Goal: Task Accomplishment & Management: Manage account settings

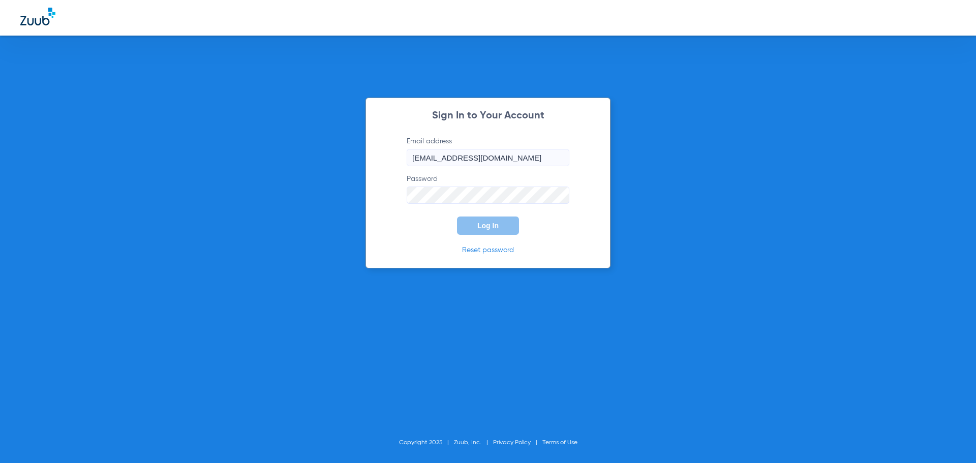
click at [548, 154] on input "[EMAIL_ADDRESS][DOMAIN_NAME]" at bounding box center [488, 157] width 163 height 17
click at [534, 160] on input "[EMAIL_ADDRESS][DOMAIN_NAME]" at bounding box center [488, 157] width 163 height 17
type input "m"
click at [488, 237] on div "Sign In to Your Account Email address [EMAIL_ADDRESS][DOMAIN_NAME] Password Log…" at bounding box center [488, 183] width 245 height 171
click at [488, 230] on button "Log In" at bounding box center [488, 226] width 62 height 18
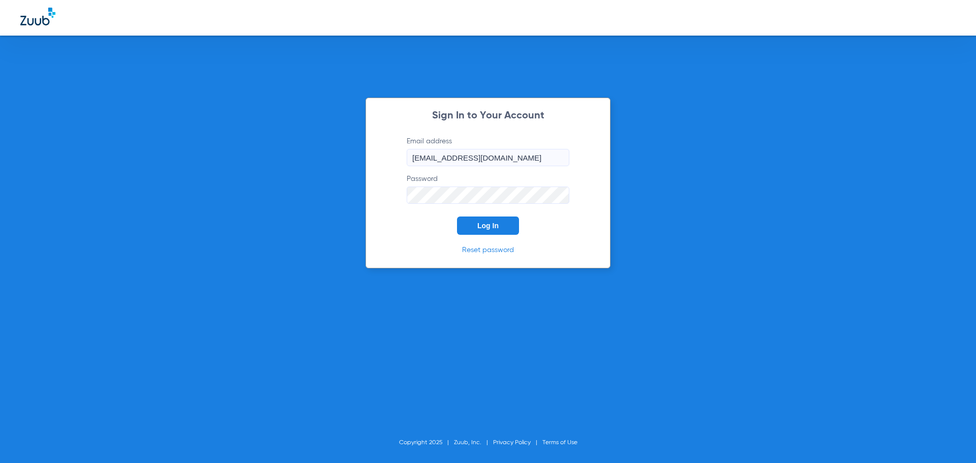
click at [494, 247] on link "Reset password" at bounding box center [488, 250] width 52 height 7
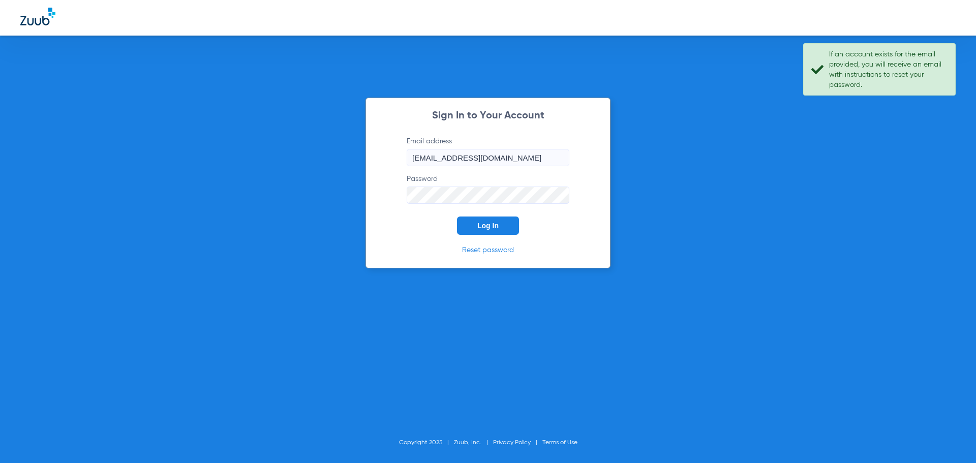
click at [798, 126] on div "Sign In to Your Account Email address [EMAIL_ADDRESS][DOMAIN_NAME] Password Log…" at bounding box center [488, 231] width 976 height 463
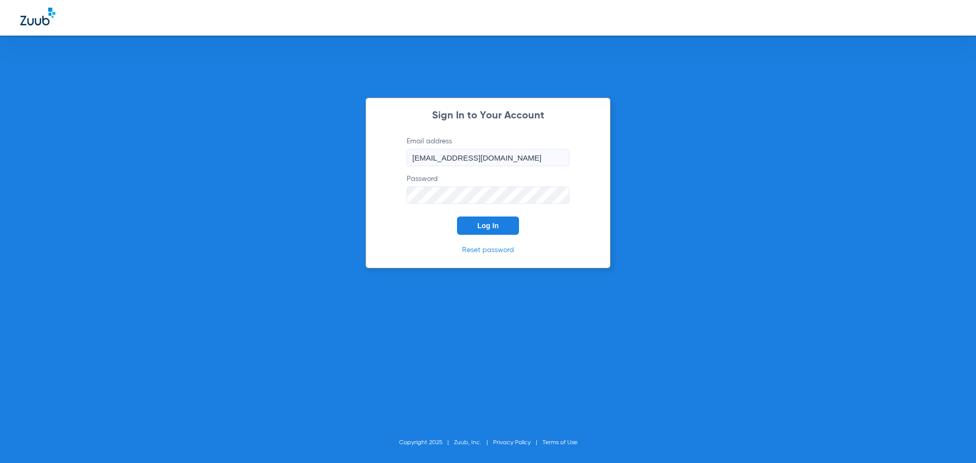
drag, startPoint x: 469, startPoint y: 223, endPoint x: 477, endPoint y: 228, distance: 9.6
click at [469, 223] on button "Log In" at bounding box center [488, 226] width 62 height 18
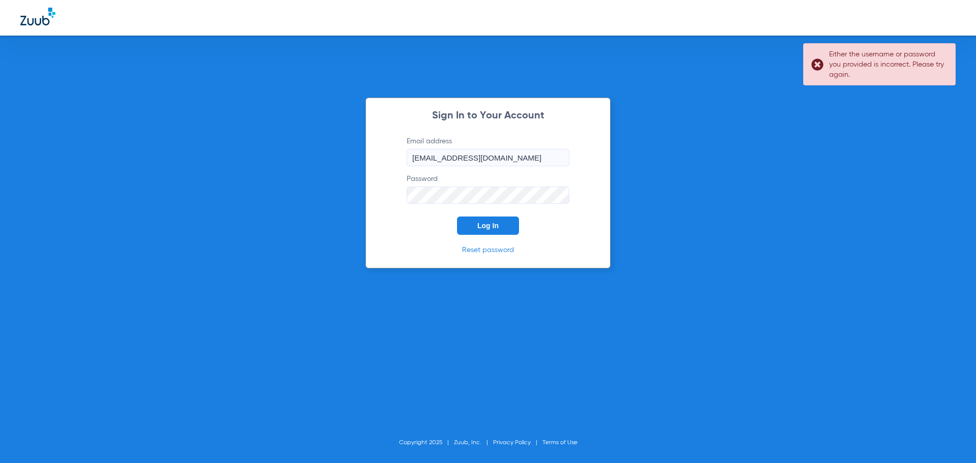
click at [491, 252] on link "Reset password" at bounding box center [488, 250] width 52 height 7
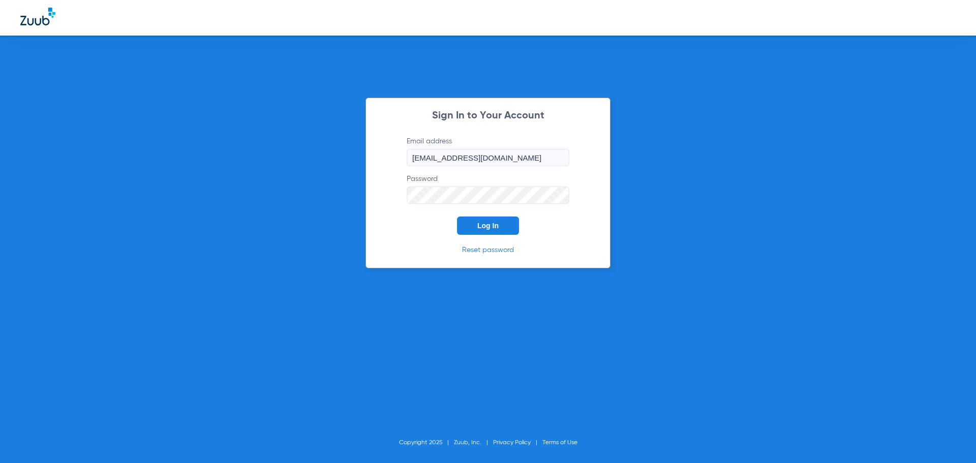
click at [491, 255] on div "Sign In to Your Account Email address [EMAIL_ADDRESS][DOMAIN_NAME] Password Log…" at bounding box center [488, 183] width 245 height 171
click at [493, 249] on link "Reset password" at bounding box center [488, 250] width 52 height 7
click at [502, 231] on button "Log In" at bounding box center [488, 226] width 62 height 18
click at [497, 222] on span "Log In" at bounding box center [487, 226] width 21 height 8
click at [480, 251] on link "Reset password" at bounding box center [488, 250] width 52 height 7
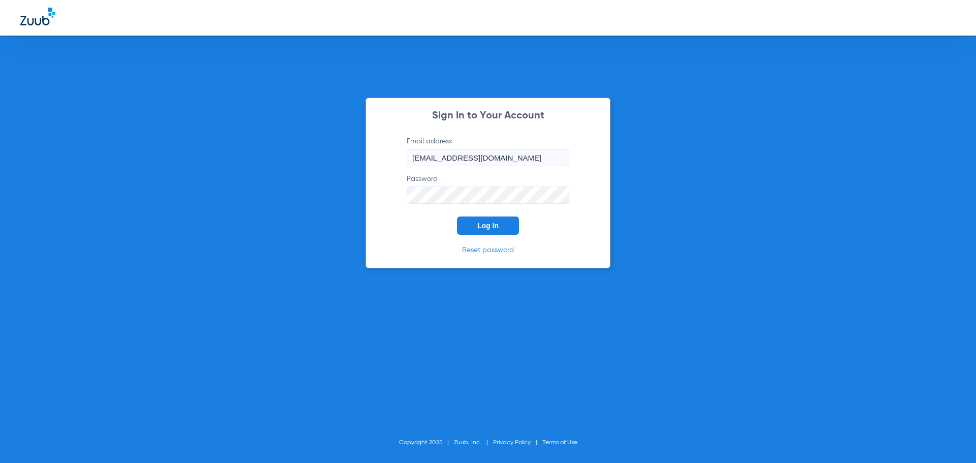
click at [466, 228] on button "Log In" at bounding box center [488, 226] width 62 height 18
click at [506, 154] on input "[EMAIL_ADDRESS][DOMAIN_NAME]" at bounding box center [488, 157] width 163 height 17
click at [506, 249] on link "Reset password" at bounding box center [488, 250] width 52 height 7
click at [504, 157] on input "[EMAIL_ADDRESS][DOMAIN_NAME]" at bounding box center [488, 157] width 163 height 17
click at [492, 249] on link "Reset password" at bounding box center [488, 250] width 52 height 7
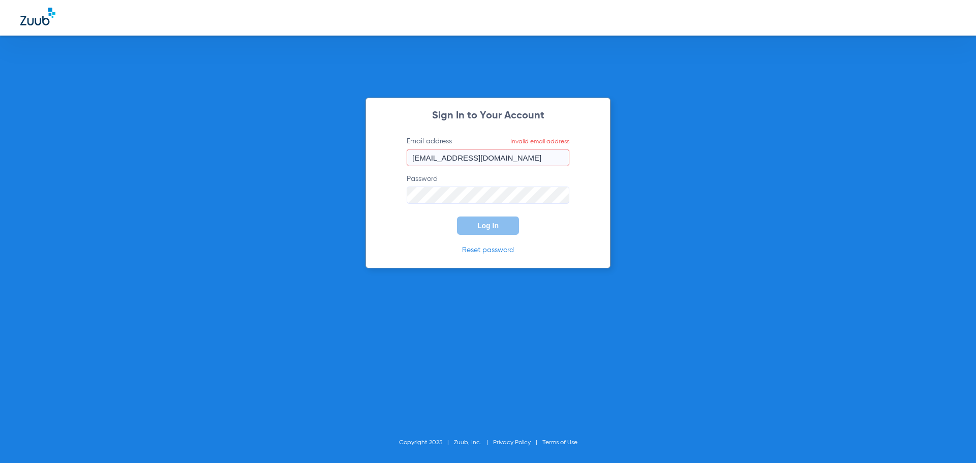
click at [487, 248] on link "Reset password" at bounding box center [488, 250] width 52 height 7
click at [506, 155] on input "[EMAIL_ADDRESS][DOMAIN_NAME]" at bounding box center [488, 157] width 163 height 17
type input "e"
click at [489, 249] on link "Reset password" at bounding box center [488, 250] width 52 height 7
click at [496, 161] on input "[EMAIL_ADDRESS][DOMAIN_NAME]" at bounding box center [488, 157] width 163 height 17
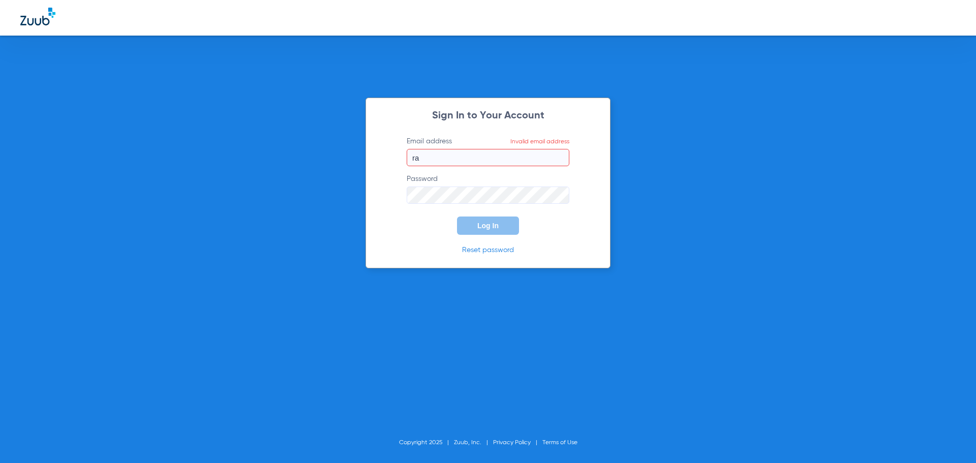
type input "r"
type input "[EMAIL_ADDRESS][DOMAIN_NAME]"
click at [481, 251] on link "Reset password" at bounding box center [488, 250] width 52 height 7
click at [363, 208] on div "Sign In to Your Account Email address [EMAIL_ADDRESS][DOMAIN_NAME] Password Log…" at bounding box center [488, 231] width 976 height 463
click at [367, 217] on div "Sign In to Your Account Email address [EMAIL_ADDRESS][DOMAIN_NAME] Password Log…" at bounding box center [488, 183] width 245 height 171
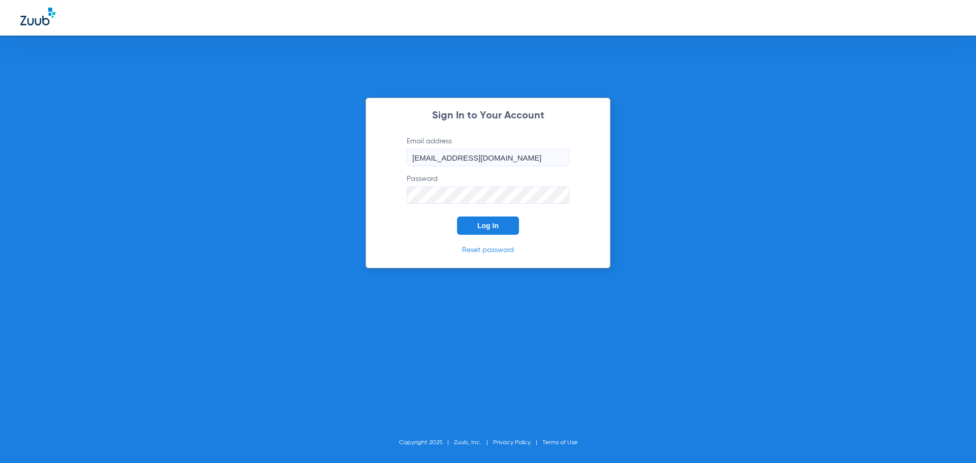
click at [412, 204] on form "Email address [EMAIL_ADDRESS][DOMAIN_NAME] Password Log In" at bounding box center [487, 185] width 193 height 99
click at [457, 217] on button "Log In" at bounding box center [488, 226] width 62 height 18
click at [502, 229] on button "Log In" at bounding box center [488, 226] width 62 height 18
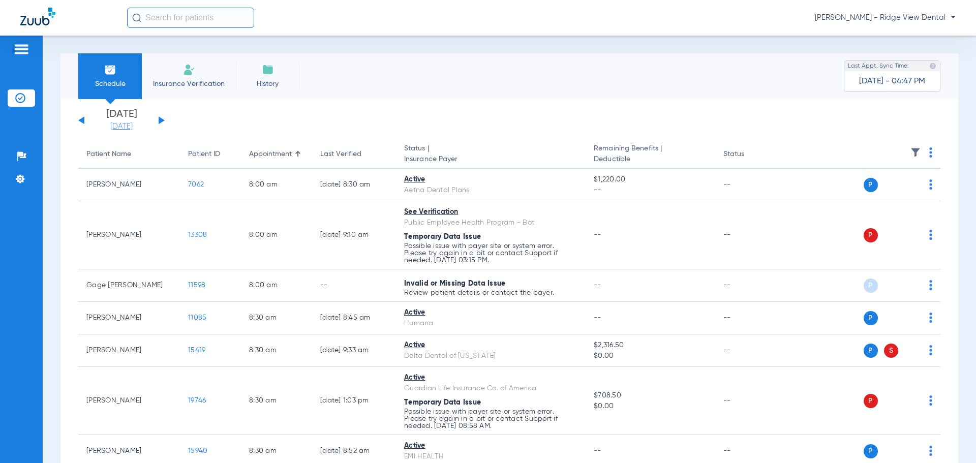
click at [121, 129] on link "[DATE]" at bounding box center [121, 127] width 61 height 10
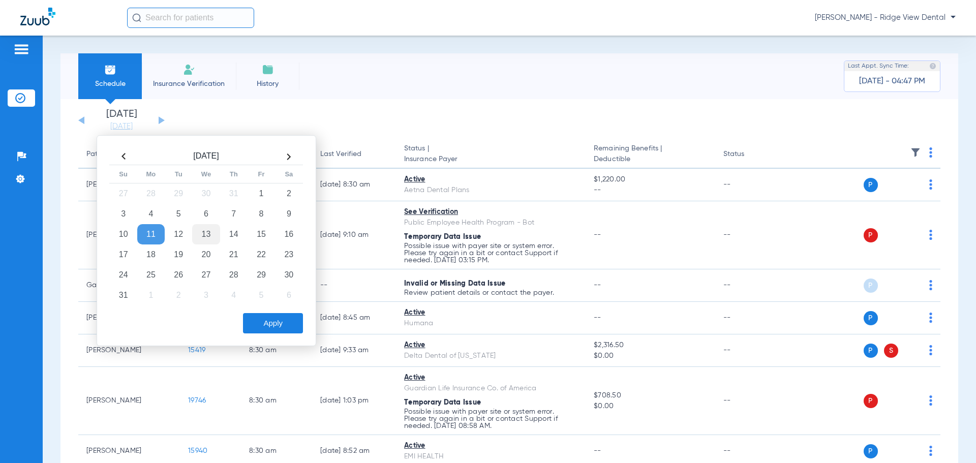
click at [203, 234] on td "13" at bounding box center [205, 234] width 27 height 20
click at [204, 235] on td "13" at bounding box center [205, 234] width 27 height 20
click at [205, 235] on td "13" at bounding box center [205, 234] width 27 height 20
click at [264, 326] on button "Apply" at bounding box center [273, 323] width 60 height 20
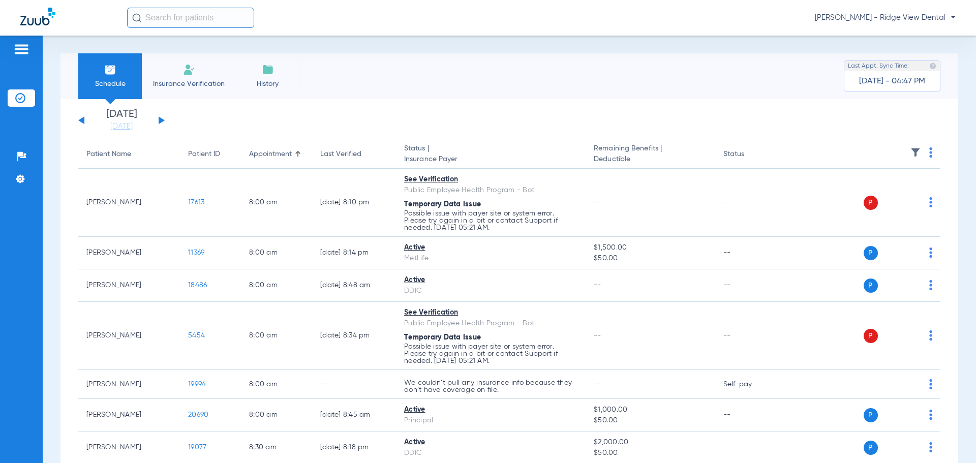
click at [318, 115] on app-single-date-navigator "[DATE] [DATE] [DATE] [DATE] [DATE] [DATE] [DATE] [DATE] [DATE] [DATE] [DATE] [D…" at bounding box center [509, 120] width 862 height 22
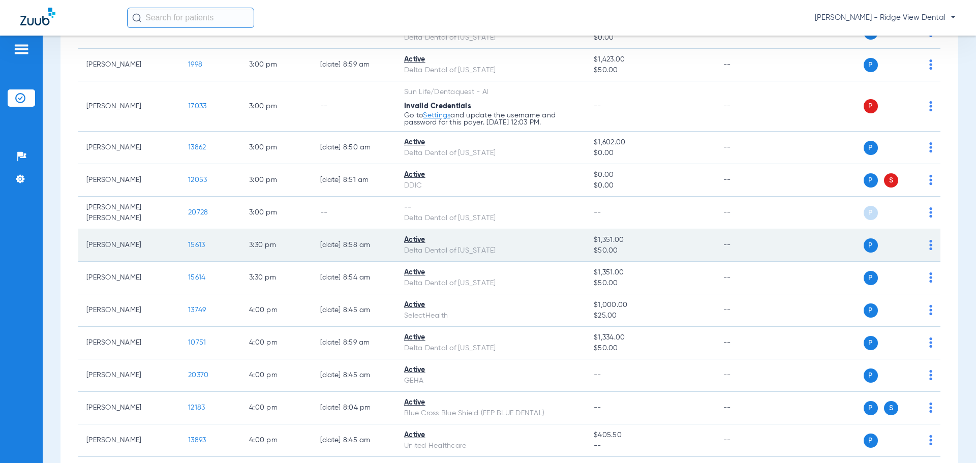
scroll to position [2135, 0]
